Goal: Transaction & Acquisition: Download file/media

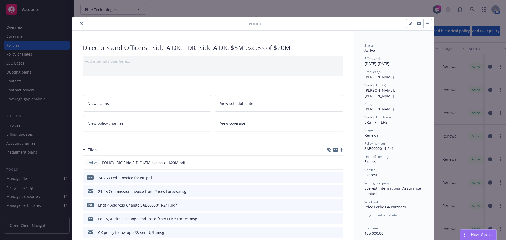
click at [81, 22] on icon "close" at bounding box center [81, 23] width 3 height 3
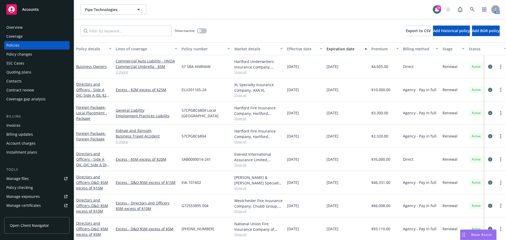
click at [36, 10] on span "Accounts" at bounding box center [30, 9] width 17 height 4
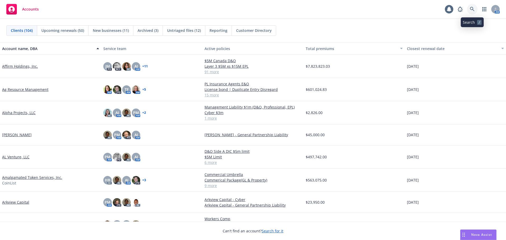
click at [472, 8] on icon at bounding box center [472, 9] width 5 height 5
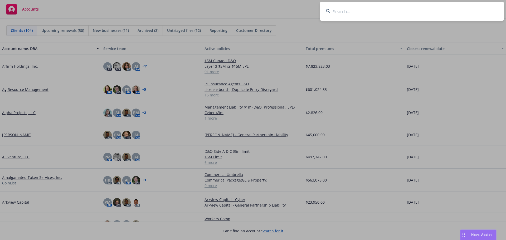
drag, startPoint x: 355, startPoint y: 13, endPoint x: 353, endPoint y: 16, distance: 3.0
click at [355, 13] on input at bounding box center [412, 11] width 185 height 19
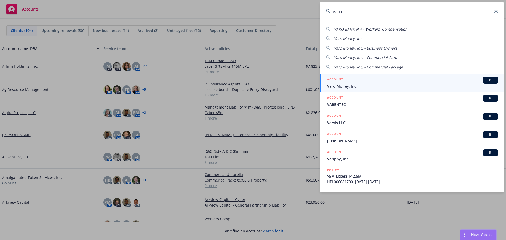
type input "varo"
click at [341, 86] on span "Varo Money, Inc." at bounding box center [412, 87] width 171 height 6
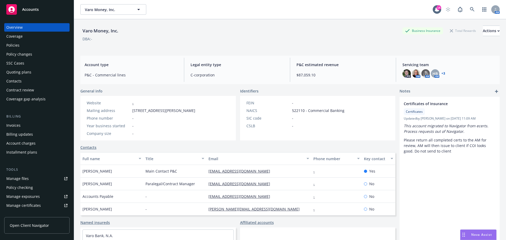
click at [15, 45] on div "Policies" at bounding box center [12, 45] width 13 height 8
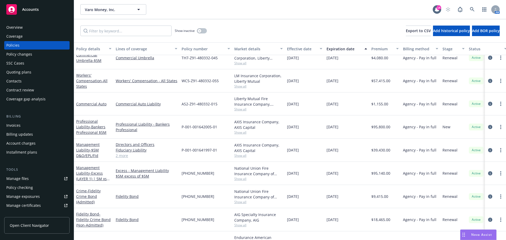
scroll to position [175, 0]
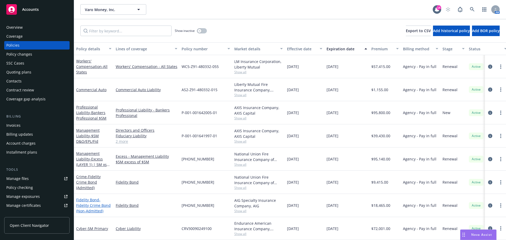
click at [88, 202] on span "- Fidelity Crime Bond (Non-Admitted)" at bounding box center [93, 205] width 35 height 16
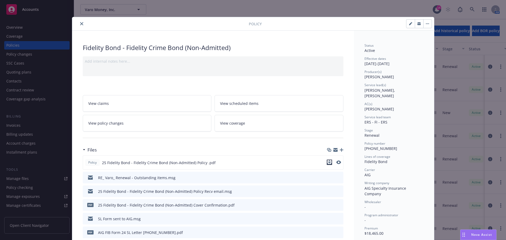
click at [328, 162] on icon "download file" at bounding box center [329, 161] width 3 height 3
click at [80, 23] on icon "close" at bounding box center [81, 23] width 3 height 3
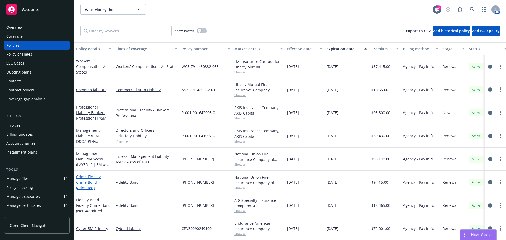
click at [87, 178] on span "- Fidelity Crime Bond (Admitted)" at bounding box center [88, 182] width 25 height 16
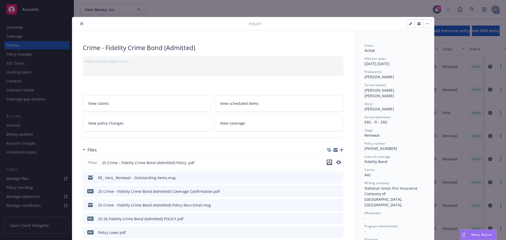
click at [327, 164] on icon "download file" at bounding box center [329, 162] width 4 height 4
